Goal: Use online tool/utility: Utilize a website feature to perform a specific function

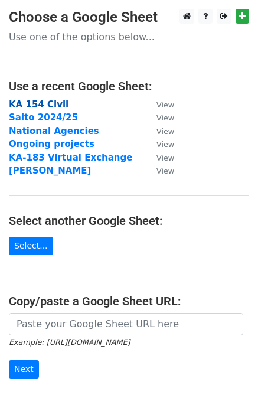
click at [36, 105] on strong "KA 154 Civil" at bounding box center [39, 104] width 60 height 11
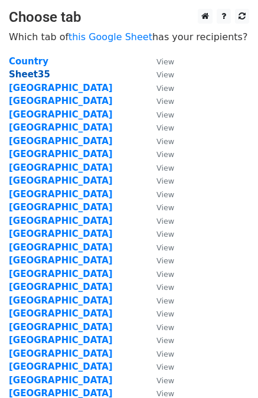
click at [24, 71] on strong "Sheet35" at bounding box center [29, 74] width 41 height 11
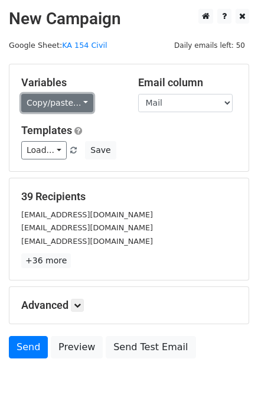
click at [69, 99] on link "Copy/paste..." at bounding box center [57, 103] width 72 height 18
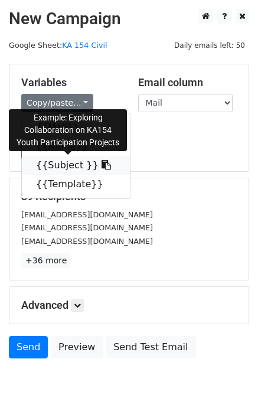
click at [66, 166] on link "{{Subject }}" at bounding box center [76, 165] width 108 height 19
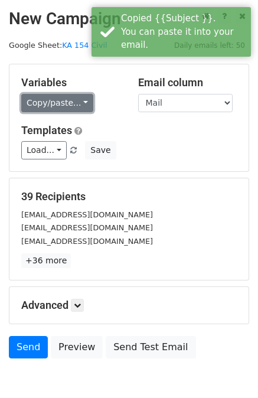
click at [48, 99] on link "Copy/paste..." at bounding box center [57, 103] width 72 height 18
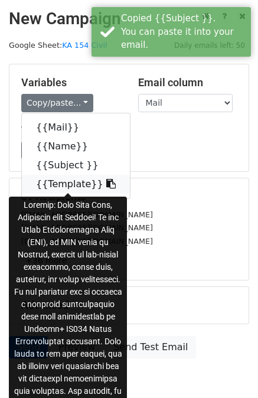
click at [68, 190] on link "{{Template}}" at bounding box center [76, 184] width 108 height 19
